Goal: Task Accomplishment & Management: Manage account settings

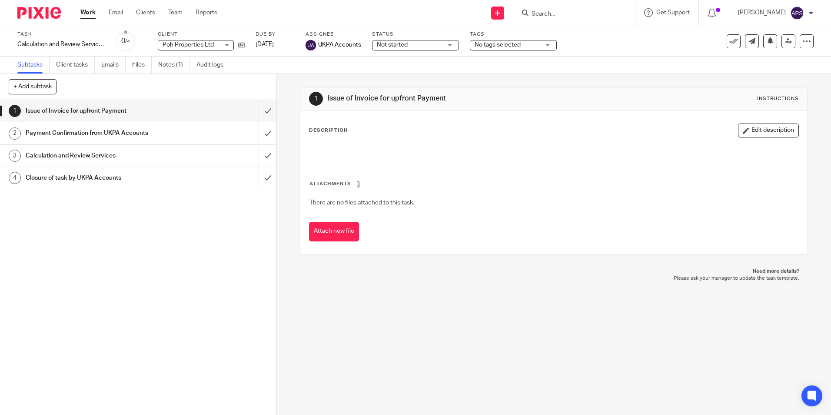
click at [531, 14] on input "Search" at bounding box center [570, 14] width 78 height 8
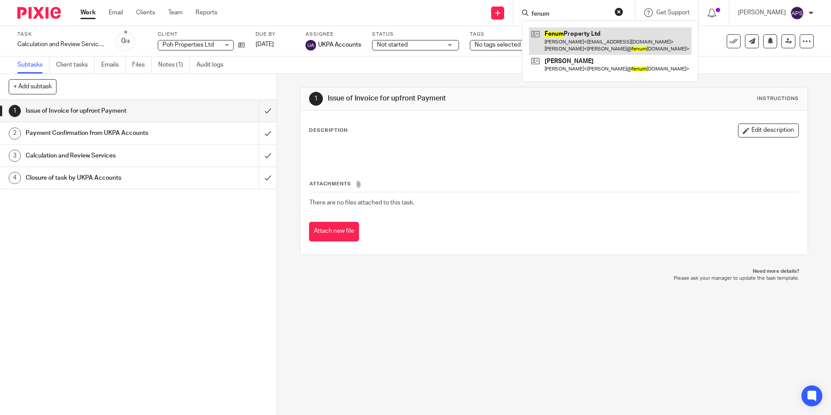
type input "fenum"
click at [575, 35] on link at bounding box center [610, 40] width 163 height 27
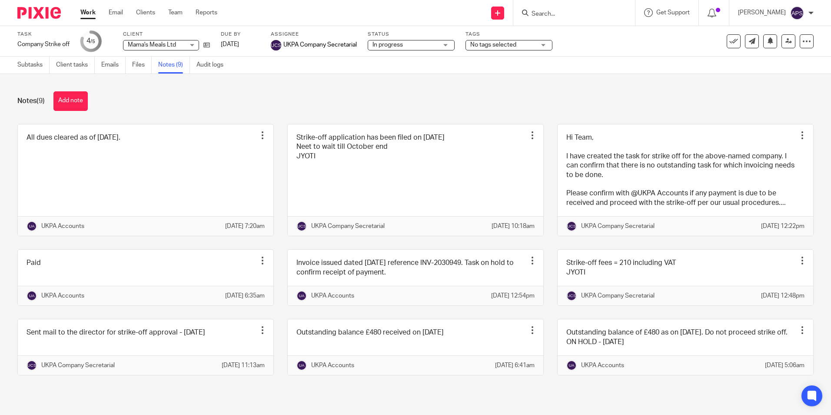
click at [267, 115] on div "Notes (9) Add note All dues cleared as of 14-Aug-2025. Edit note Delete note UK…" at bounding box center [415, 240] width 831 height 332
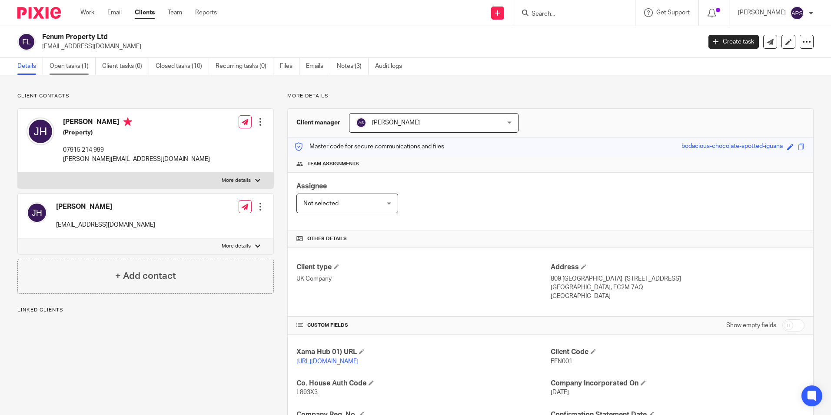
click at [60, 59] on link "Open tasks (1)" at bounding box center [73, 66] width 46 height 17
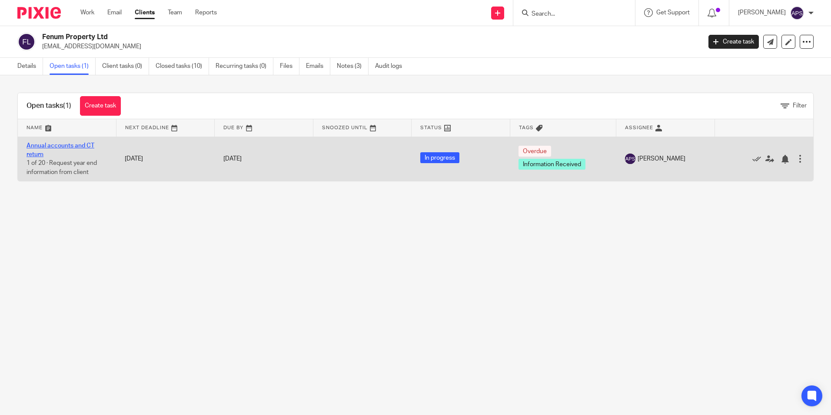
click at [46, 147] on link "Annual accounts and CT return" at bounding box center [61, 150] width 68 height 15
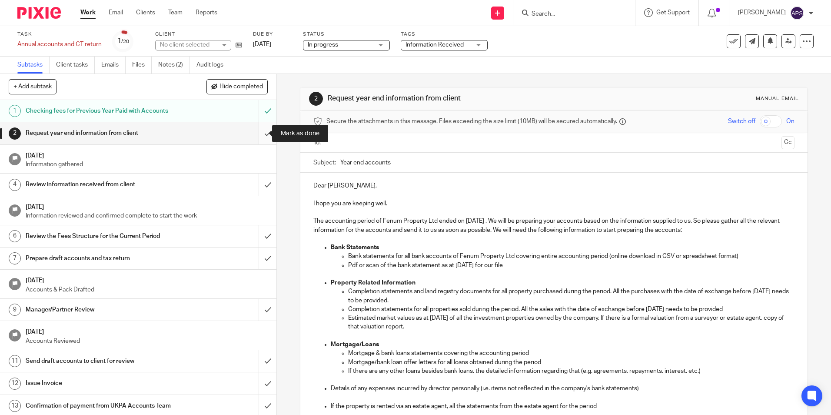
click at [261, 136] on input "submit" at bounding box center [138, 133] width 276 height 22
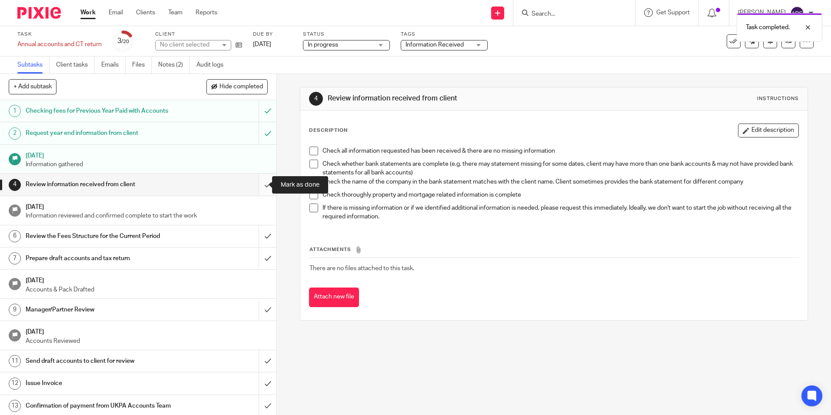
click at [260, 181] on input "submit" at bounding box center [138, 184] width 276 height 22
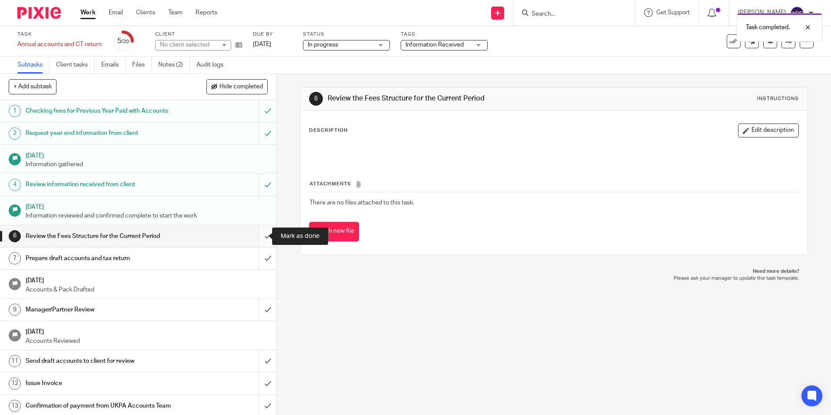
click at [263, 236] on input "submit" at bounding box center [138, 236] width 276 height 22
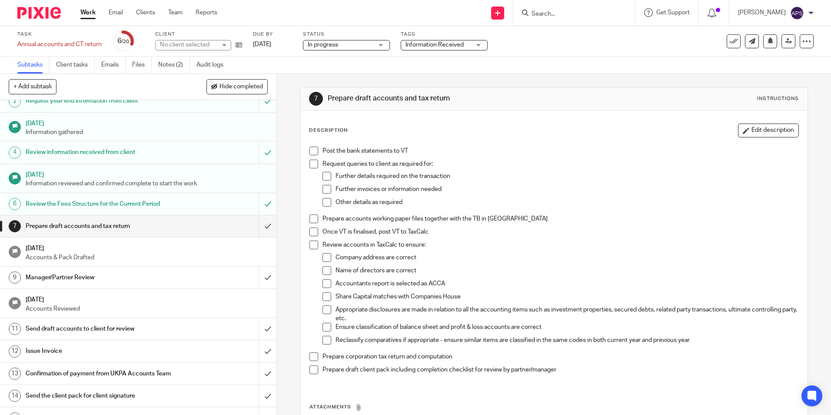
scroll to position [130, 0]
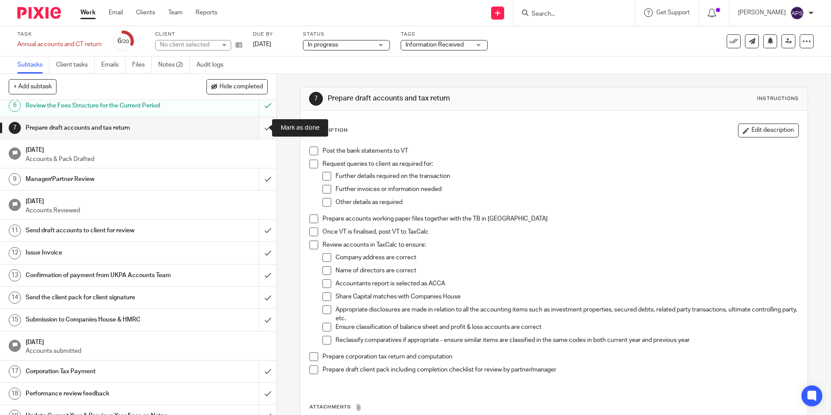
click at [262, 131] on input "submit" at bounding box center [138, 128] width 276 height 22
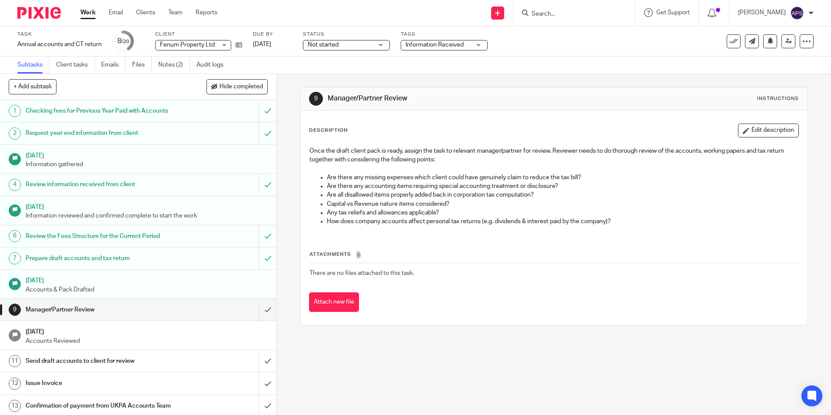
click at [480, 43] on div "Information Received" at bounding box center [444, 45] width 87 height 10
click at [379, 41] on div "Not started Not started" at bounding box center [346, 45] width 87 height 10
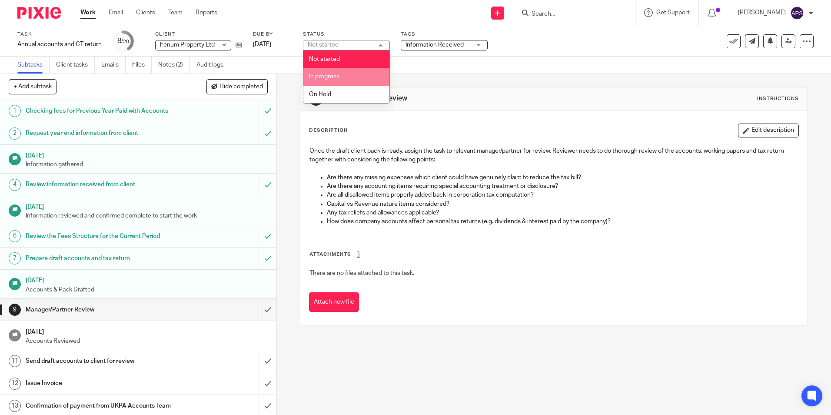
click at [352, 76] on li "In progress" at bounding box center [346, 77] width 86 height 18
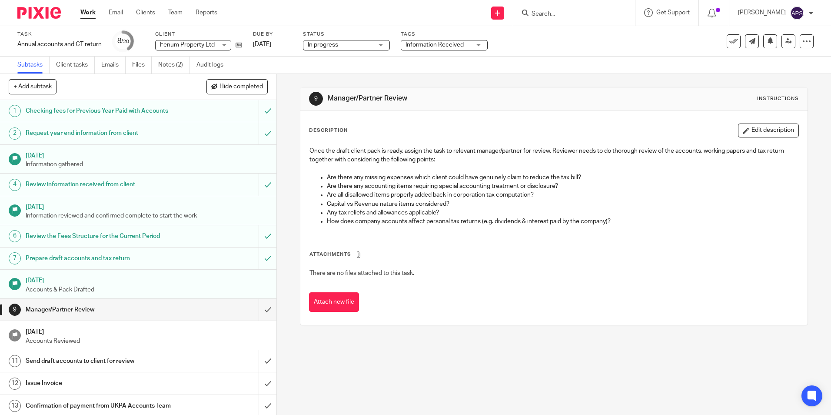
click at [477, 40] on div "Information Received" at bounding box center [444, 45] width 87 height 10
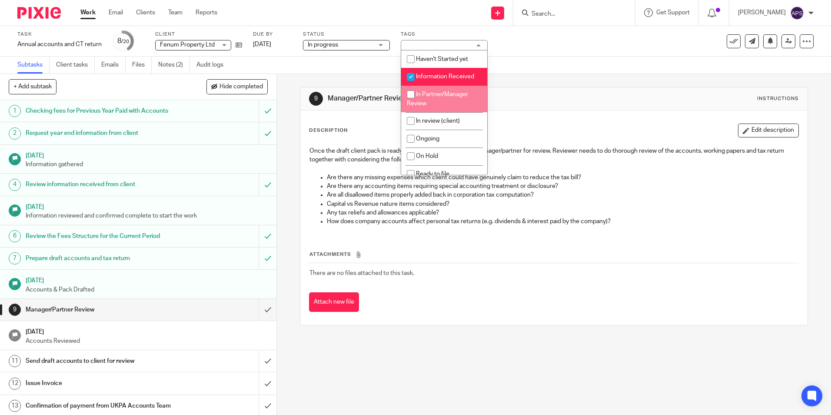
click at [424, 92] on span "In Partner/Manager Review" at bounding box center [437, 98] width 61 height 15
checkbox input "true"
click at [432, 76] on span "Information Received" at bounding box center [445, 76] width 58 height 6
checkbox input "false"
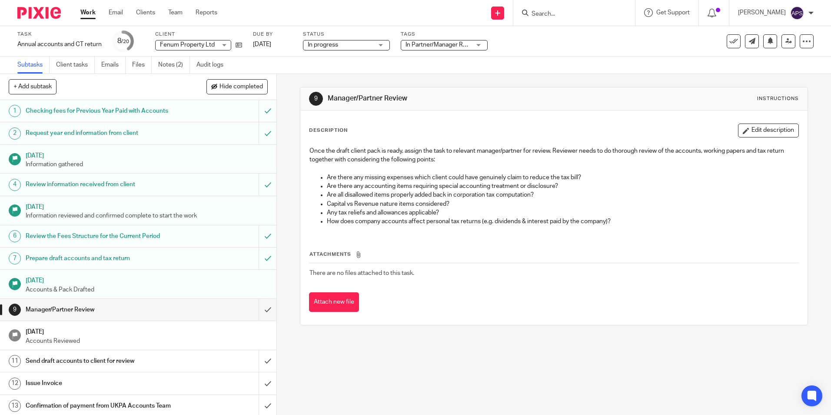
click at [549, 47] on div "Task Annual accounts and CT return Save Annual accounts and CT return 8 /20 Cli…" at bounding box center [349, 41] width 664 height 21
click at [782, 45] on link at bounding box center [789, 41] width 14 height 14
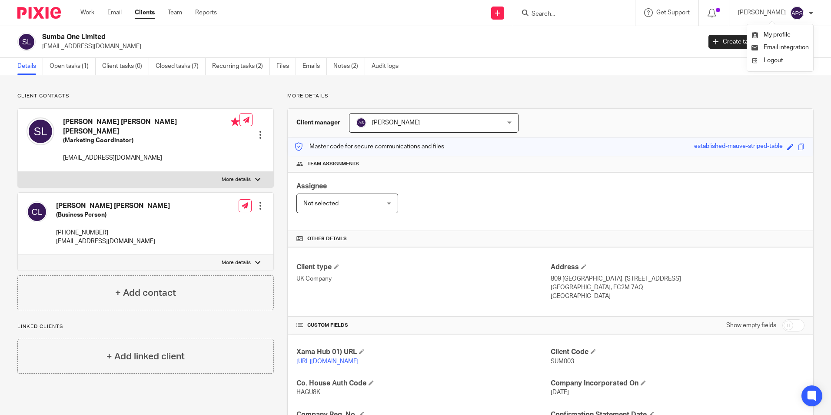
click at [24, 21] on div at bounding box center [36, 13] width 72 height 26
click at [28, 10] on img at bounding box center [38, 13] width 43 height 12
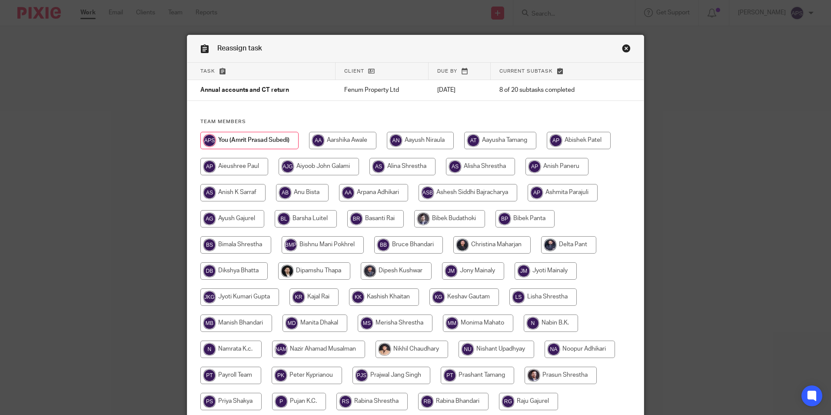
click at [473, 238] on input "radio" at bounding box center [491, 244] width 77 height 17
radio input "true"
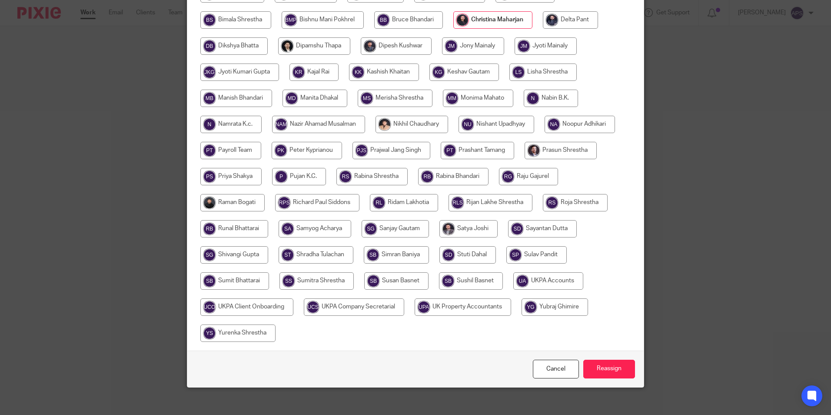
scroll to position [232, 0]
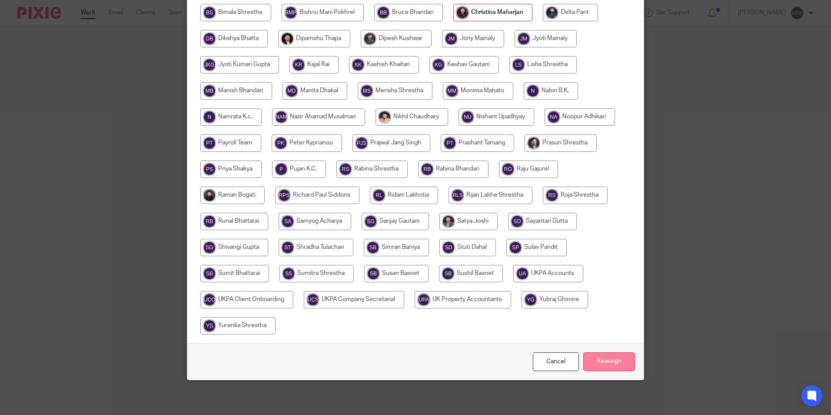
click at [616, 358] on input "Reassign" at bounding box center [609, 361] width 52 height 19
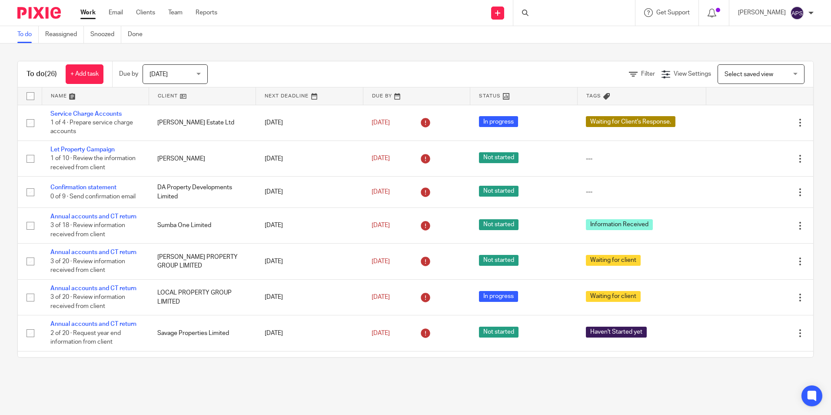
click at [597, 52] on div "To do (26) + Add task Due by Today Today Today Tomorrow This week Next week Thi…" at bounding box center [415, 208] width 831 height 331
click at [644, 51] on div "To do (26) + Add task Due by Today Today Today Tomorrow This week Next week Thi…" at bounding box center [415, 208] width 831 height 331
click at [560, 47] on div "To do (26) + Add task Due by Today Today Today Tomorrow This week Next week Thi…" at bounding box center [415, 208] width 831 height 331
